Goal: Task Accomplishment & Management: Use online tool/utility

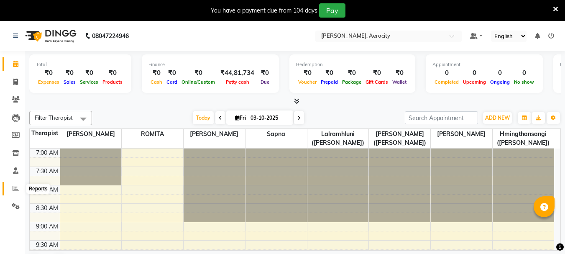
click at [15, 189] on icon at bounding box center [16, 188] width 6 height 6
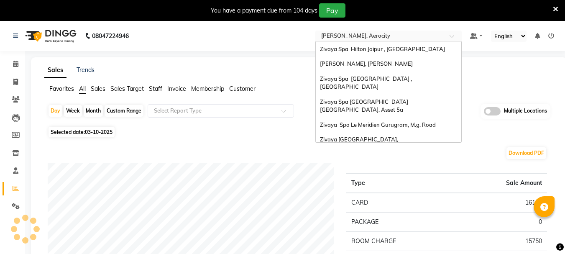
click at [327, 38] on input "text" at bounding box center [380, 37] width 121 height 8
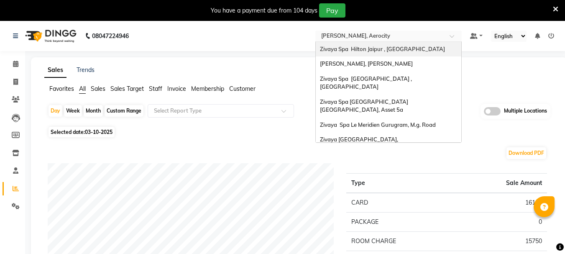
click at [374, 49] on span "Zivaya Spa Hilton Jaipur , [GEOGRAPHIC_DATA]" at bounding box center [382, 49] width 125 height 7
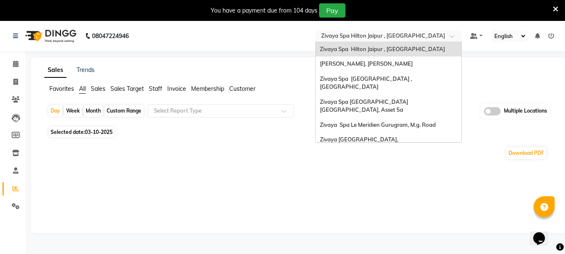
click at [362, 40] on input "text" at bounding box center [380, 37] width 121 height 8
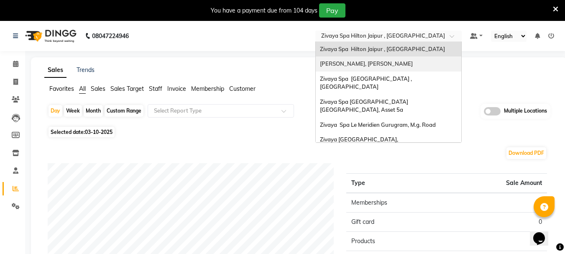
click at [373, 63] on span "[PERSON_NAME], [PERSON_NAME]" at bounding box center [366, 63] width 93 height 7
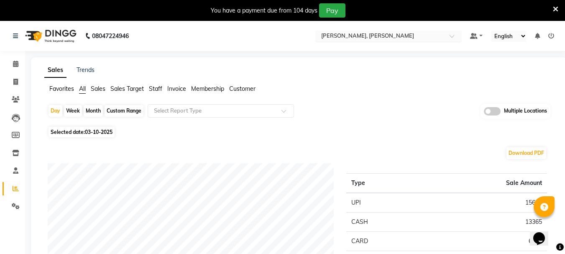
click at [362, 38] on input "text" at bounding box center [380, 37] width 121 height 8
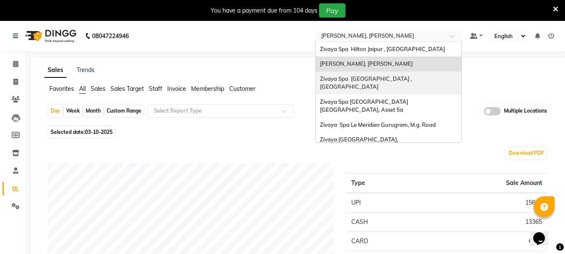
click at [369, 77] on span "Zivaya Spa [GEOGRAPHIC_DATA] , [GEOGRAPHIC_DATA]" at bounding box center [366, 82] width 93 height 15
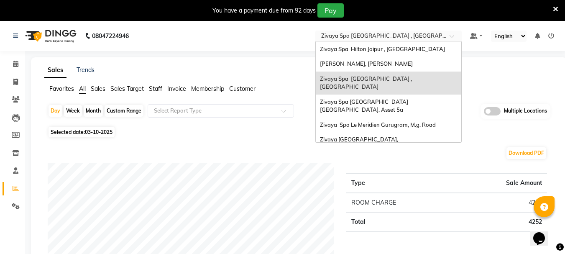
click at [408, 34] on input "text" at bounding box center [380, 37] width 121 height 8
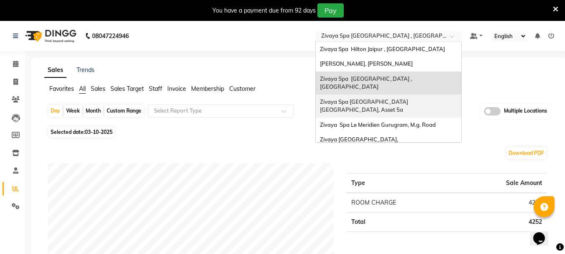
click at [369, 98] on span "Zivaya Spa [GEOGRAPHIC_DATA] [GEOGRAPHIC_DATA], Asset 5a" at bounding box center [365, 105] width 90 height 15
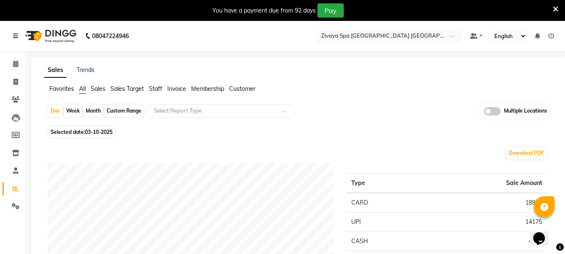
click at [382, 33] on input "text" at bounding box center [380, 37] width 121 height 8
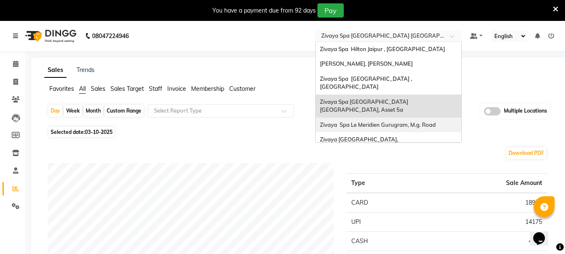
click at [394, 121] on span "Zivaya Spa Le Meridien Gurugram, M.g. Road" at bounding box center [378, 124] width 116 height 7
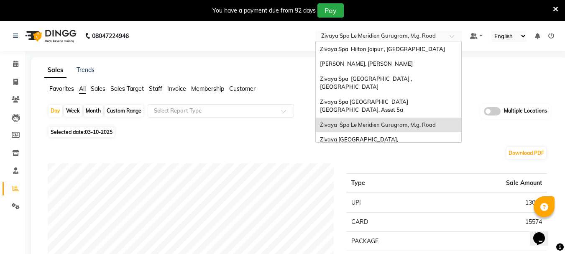
click at [404, 34] on input "text" at bounding box center [380, 37] width 121 height 8
click at [392, 136] on span "Zivaya [GEOGRAPHIC_DATA], [GEOGRAPHIC_DATA]" at bounding box center [360, 143] width 81 height 15
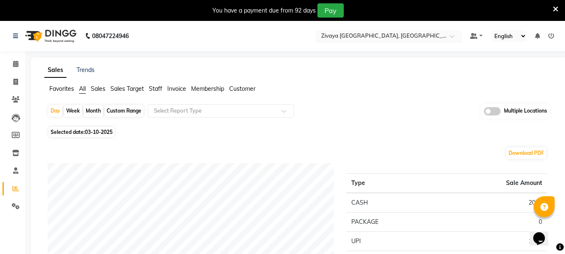
click at [374, 38] on input "text" at bounding box center [380, 37] width 121 height 8
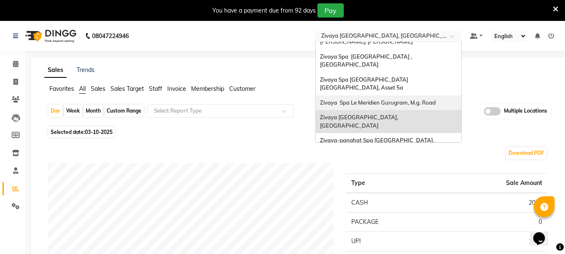
scroll to position [42, 0]
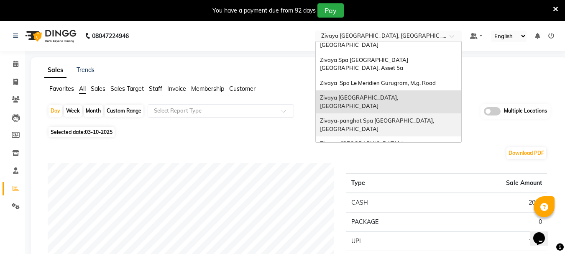
click at [384, 117] on span "Zivaya-panghat Spa Udaipur, Panghat" at bounding box center [377, 124] width 115 height 15
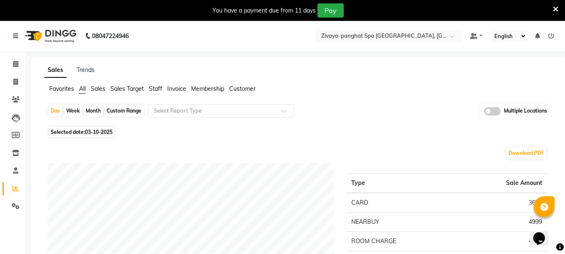
click at [366, 37] on input "text" at bounding box center [380, 37] width 121 height 8
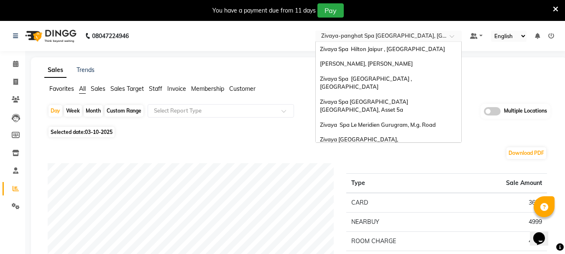
scroll to position [86, 0]
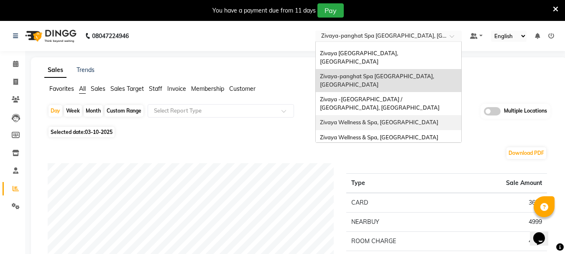
click at [386, 119] on span "Zivaya Wellness & Spa, [GEOGRAPHIC_DATA]" at bounding box center [379, 122] width 118 height 7
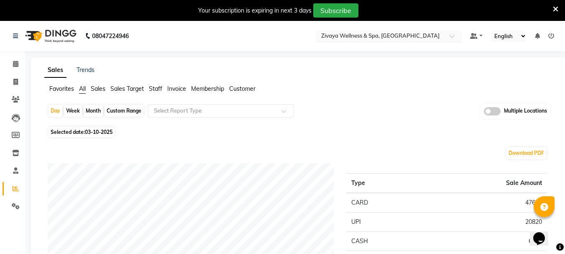
drag, startPoint x: 361, startPoint y: 34, endPoint x: 356, endPoint y: 38, distance: 6.2
click at [358, 38] on input "text" at bounding box center [380, 37] width 121 height 8
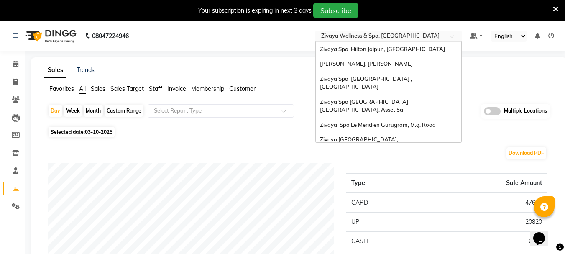
scroll to position [86, 0]
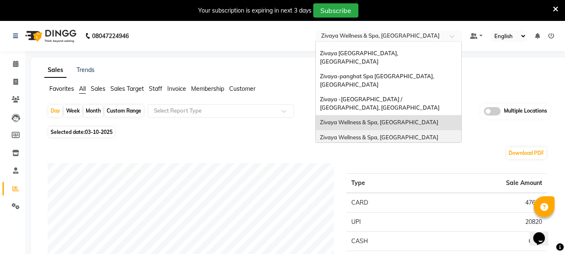
click at [363, 134] on span "Zivaya Wellness & Spa, [GEOGRAPHIC_DATA]" at bounding box center [379, 137] width 118 height 7
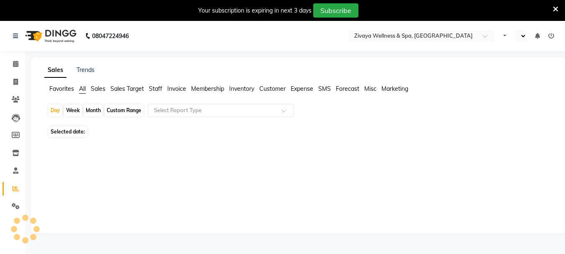
select select "en"
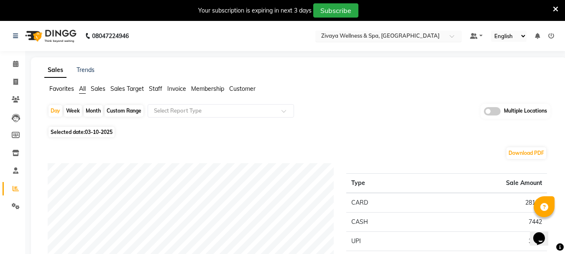
click at [403, 42] on nav "08047224946 Select Location × Zivaya Wellness & Spa, [GEOGRAPHIC_DATA] Default …" at bounding box center [282, 36] width 565 height 30
click at [403, 34] on input "text" at bounding box center [380, 37] width 121 height 8
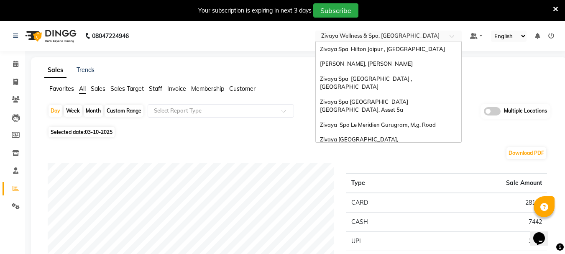
scroll to position [86, 0]
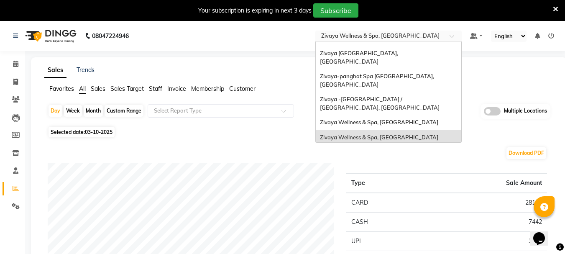
click at [405, 149] on span "The Qalm Spa, Meghdoot Garden" at bounding box center [362, 152] width 85 height 7
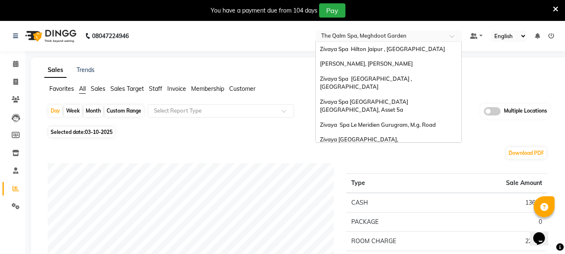
click at [367, 40] on input "text" at bounding box center [380, 37] width 121 height 8
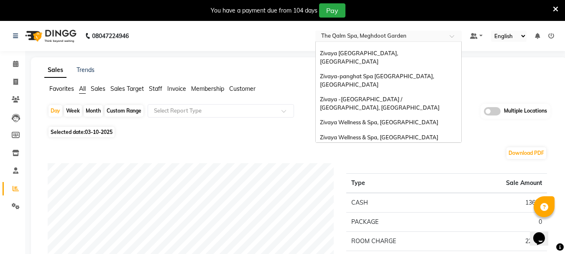
click at [373, 164] on span "[PERSON_NAME], Aerocity" at bounding box center [354, 167] width 69 height 7
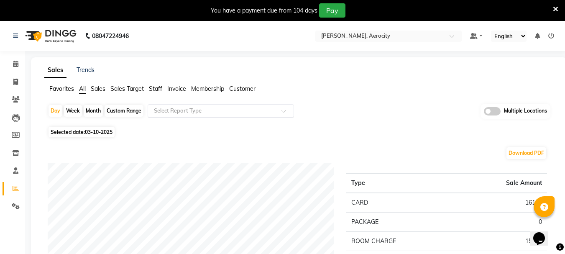
click at [219, 117] on ng-select "Select Report Type" at bounding box center [221, 110] width 146 height 13
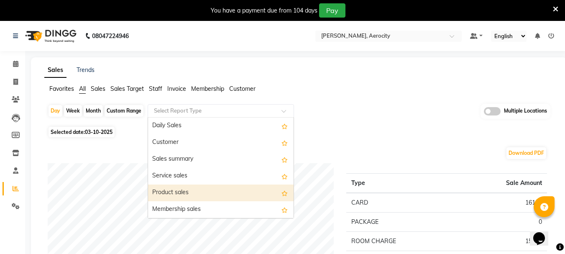
click at [212, 193] on div "Product sales" at bounding box center [221, 192] width 146 height 17
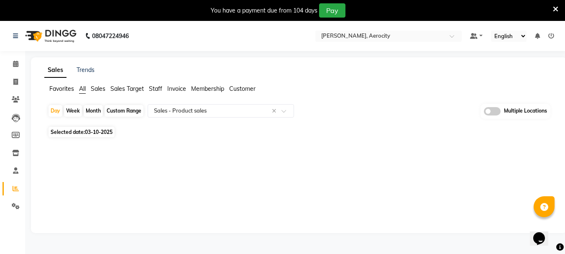
click at [492, 105] on div "Multiple Locations" at bounding box center [516, 111] width 70 height 15
click at [495, 110] on span at bounding box center [492, 111] width 17 height 8
click at [484, 113] on input "checkbox" at bounding box center [484, 113] width 0 height 0
click at [404, 112] on span at bounding box center [408, 112] width 17 height 16
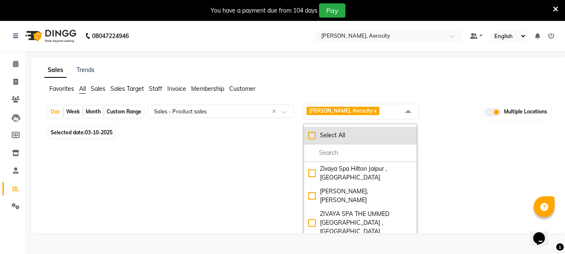
click at [357, 133] on div "Select All" at bounding box center [360, 135] width 104 height 9
checkbox input "true"
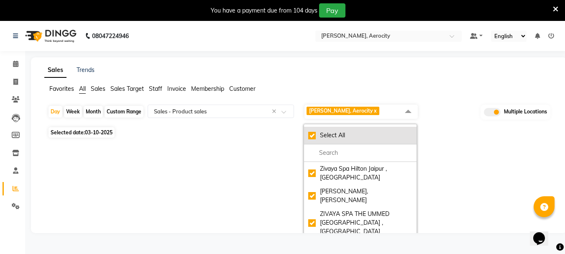
checkbox input "true"
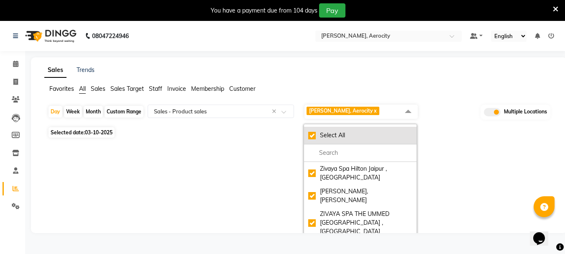
checkbox input "true"
select select "full_report"
select select "csv"
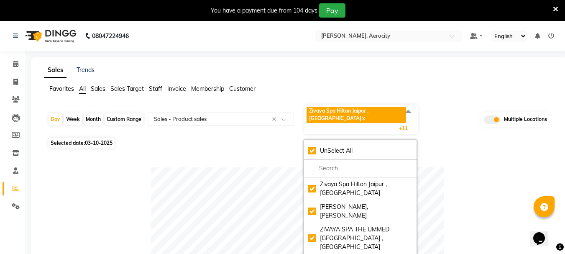
click at [551, 35] on icon at bounding box center [551, 36] width 6 height 6
